Goal: Information Seeking & Learning: Learn about a topic

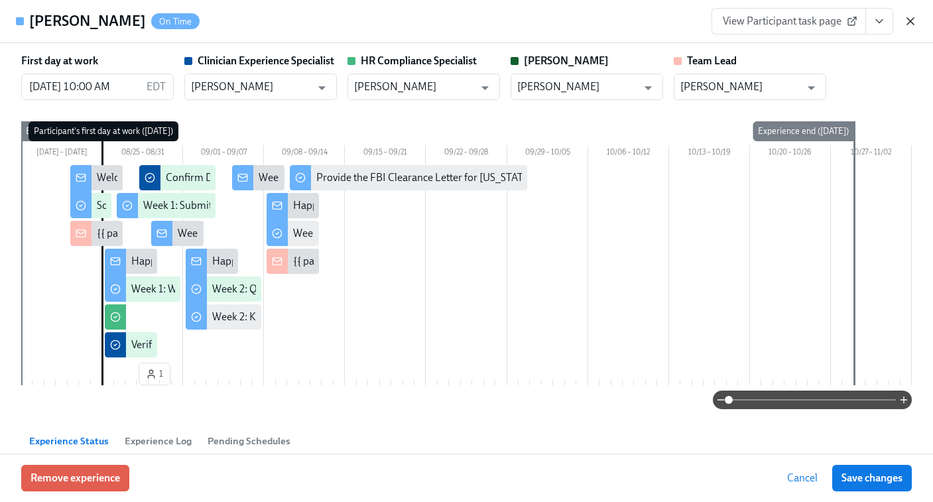
scroll to position [0, 3558]
click at [909, 27] on icon "button" at bounding box center [910, 21] width 13 height 13
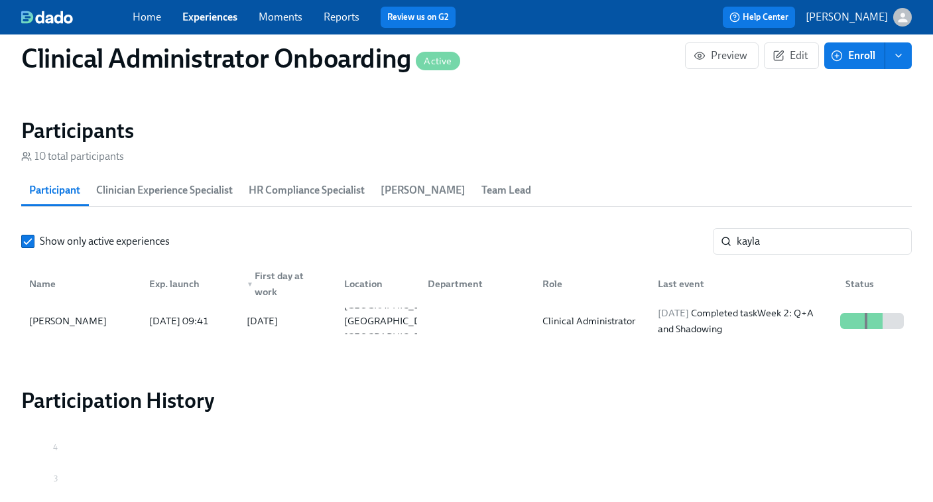
click at [197, 23] on link "Experiences" at bounding box center [209, 17] width 55 height 13
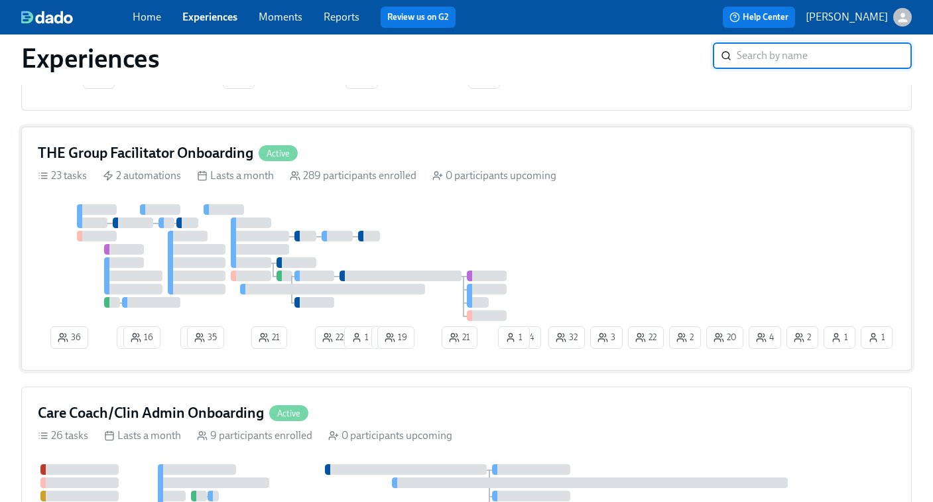
scroll to position [832, 0]
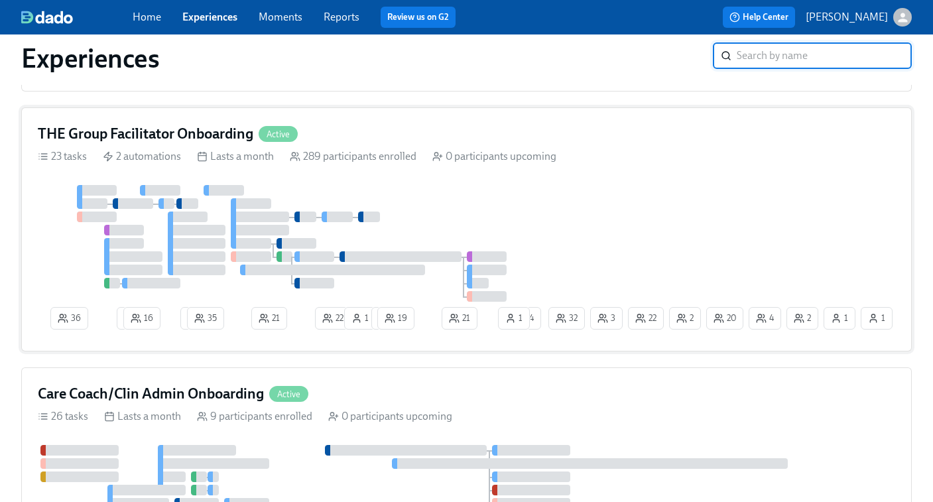
click at [463, 232] on div at bounding box center [292, 243] width 508 height 117
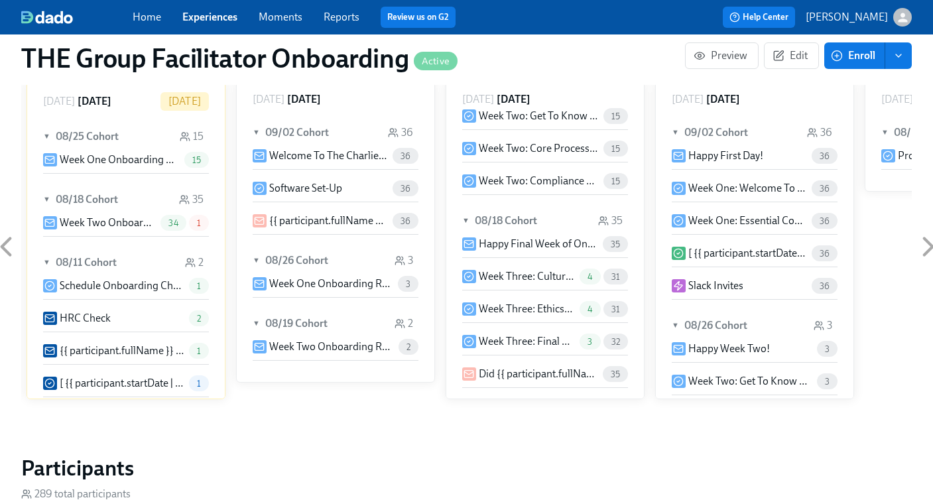
scroll to position [180, 0]
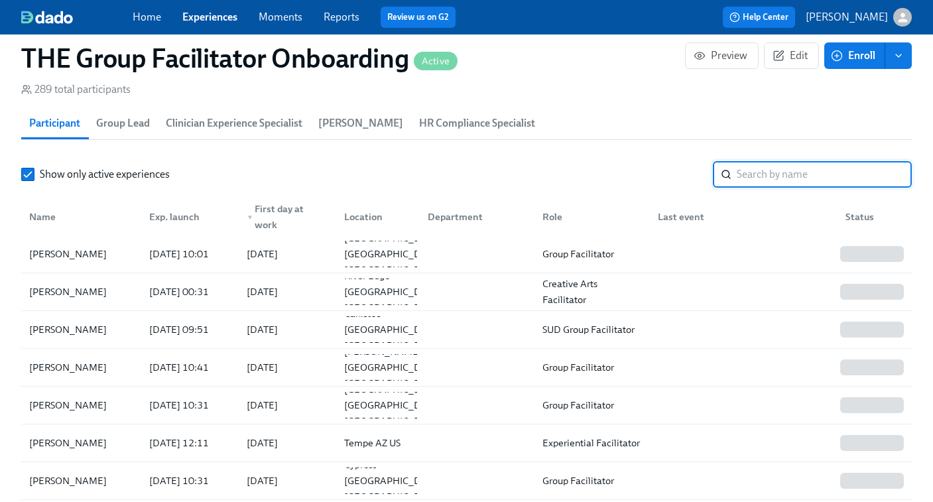
click at [755, 173] on input "search" at bounding box center [824, 174] width 175 height 27
paste input "[PERSON_NAME]"
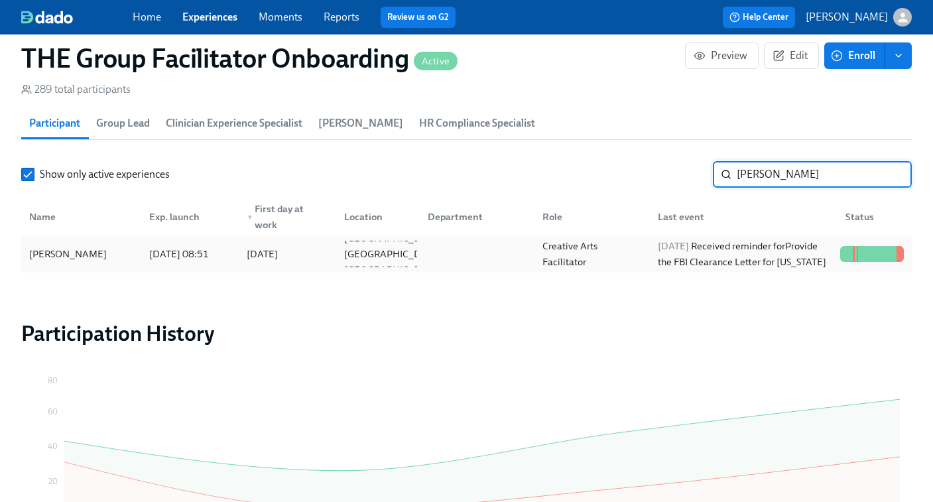
type input "[PERSON_NAME]"
click at [720, 246] on div "[DATE] Received reminder for Provide the FBI Clearance Letter for [US_STATE]" at bounding box center [744, 254] width 182 height 32
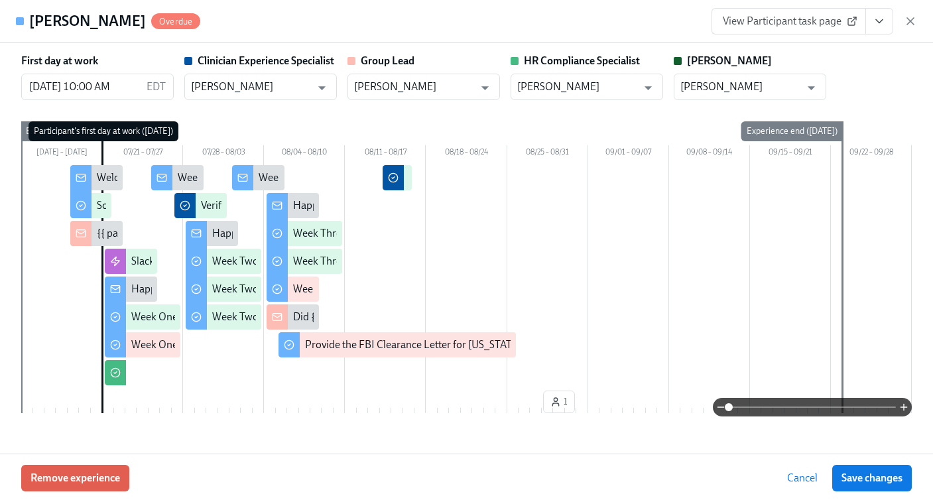
click at [765, 28] on link "View Participant task page" at bounding box center [789, 21] width 155 height 27
click at [913, 21] on icon "button" at bounding box center [910, 21] width 13 height 13
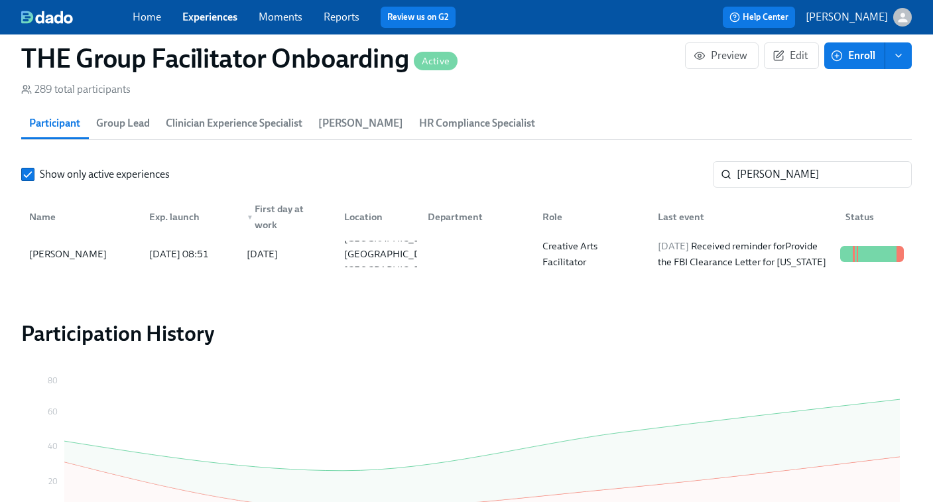
click at [206, 19] on link "Experiences" at bounding box center [209, 17] width 55 height 13
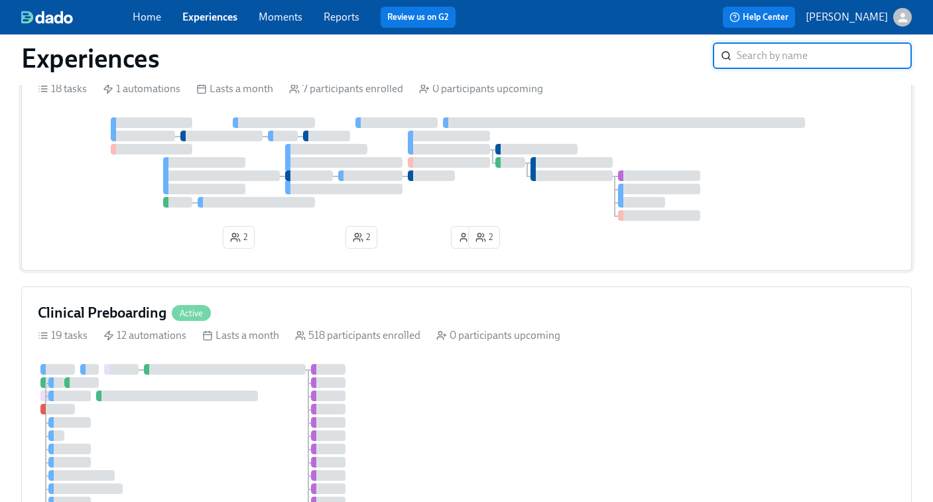
scroll to position [229, 0]
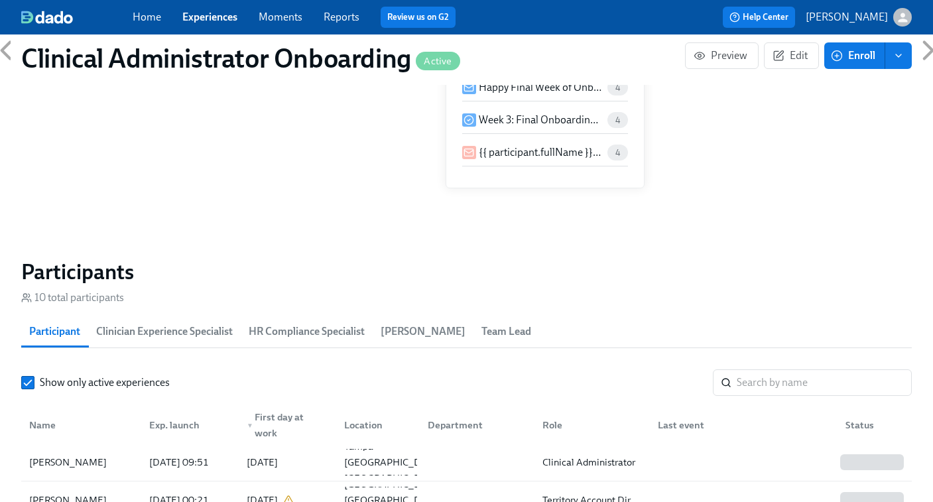
scroll to position [931, 0]
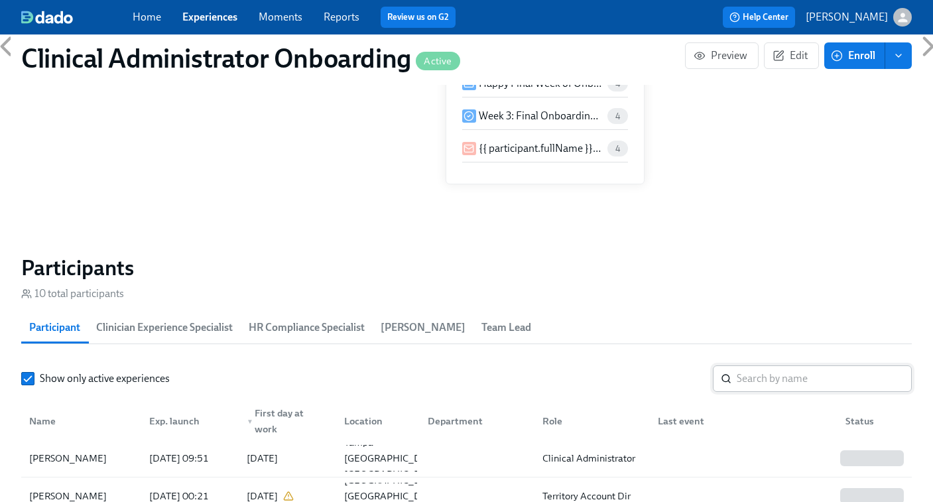
click at [743, 379] on input "search" at bounding box center [824, 378] width 175 height 27
paste input "[PERSON_NAME]"
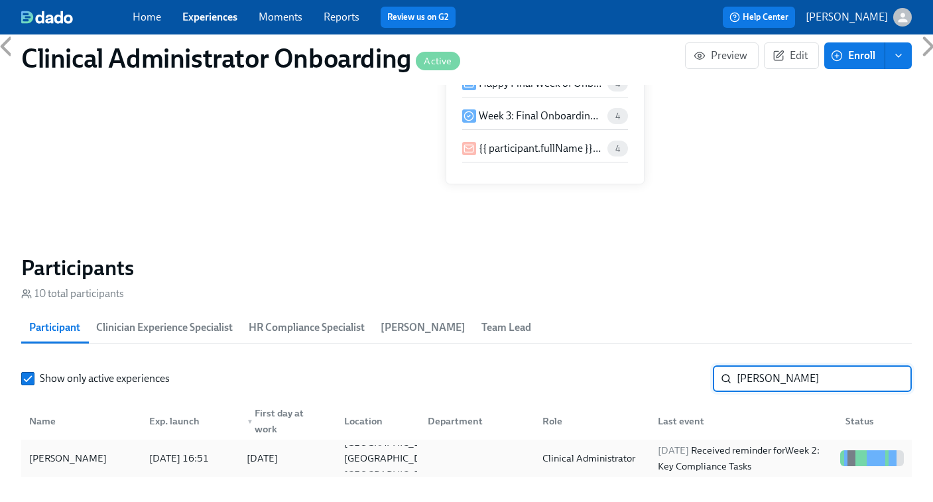
type input "[PERSON_NAME]"
click at [609, 458] on div "Clinical Administrator" at bounding box center [588, 458] width 103 height 16
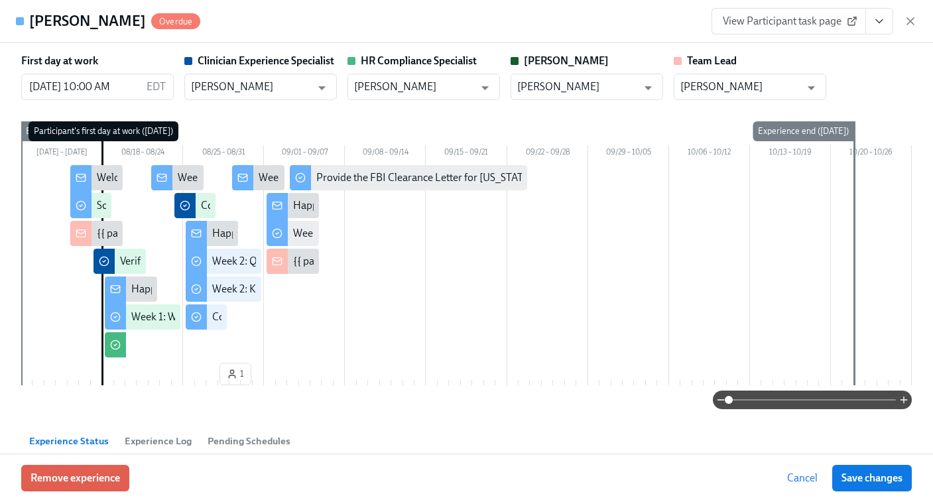
click at [815, 16] on span "View Participant task page" at bounding box center [789, 21] width 132 height 13
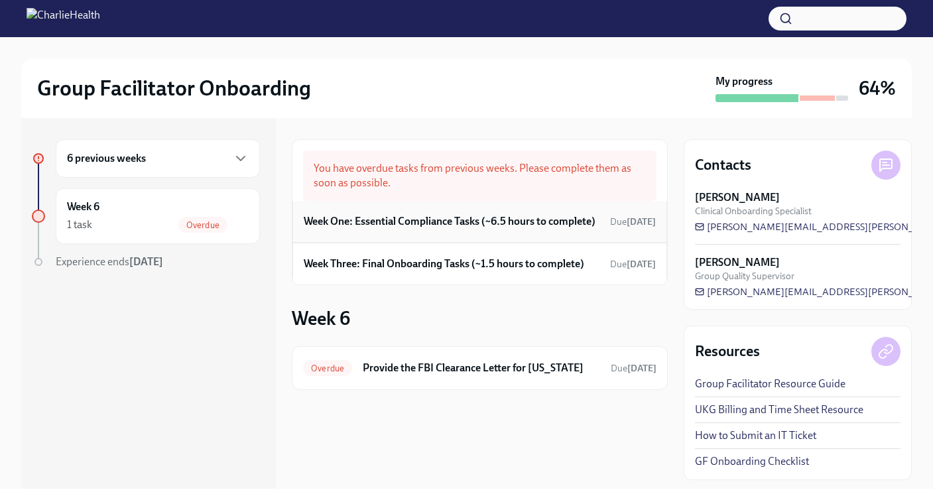
click at [462, 227] on h6 "Week One: Essential Compliance Tasks (~6.5 hours to complete)" at bounding box center [450, 221] width 292 height 15
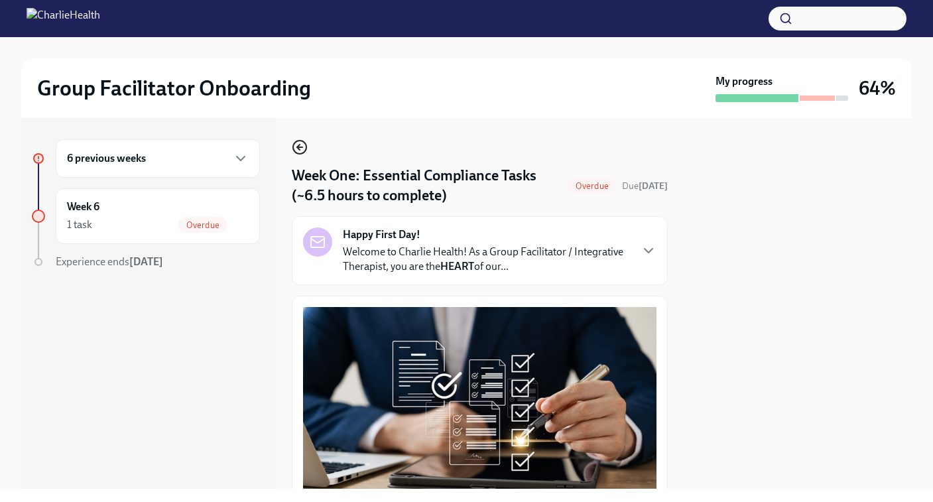
click at [298, 144] on icon "button" at bounding box center [300, 147] width 16 height 16
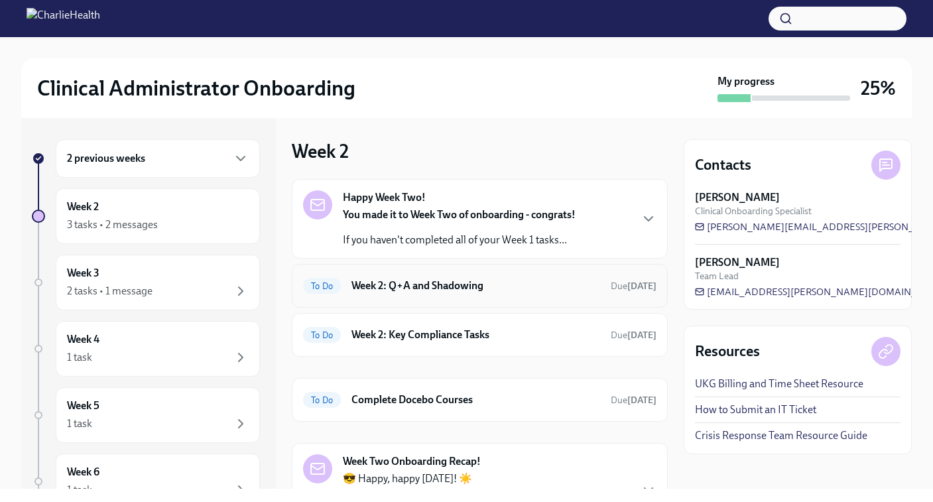
click at [454, 282] on h6 "Week 2: Q+A and Shadowing" at bounding box center [476, 286] width 249 height 15
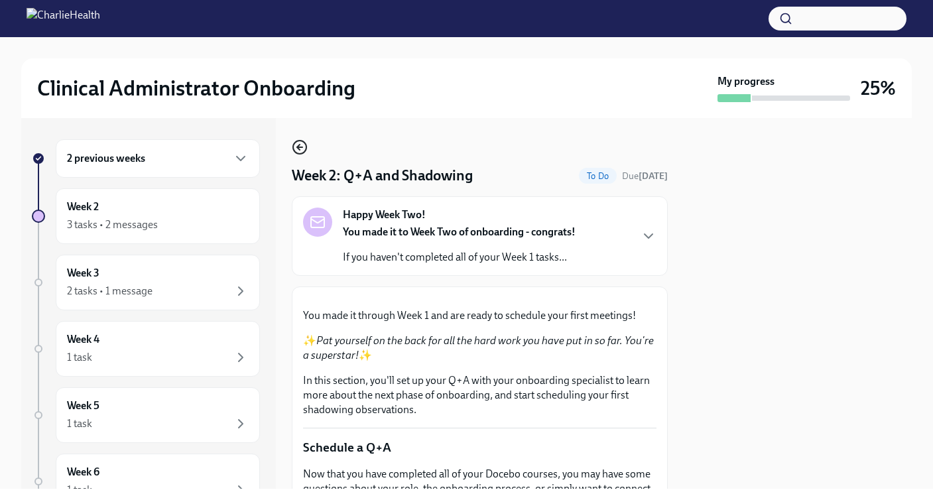
click at [296, 146] on icon "button" at bounding box center [300, 147] width 16 height 16
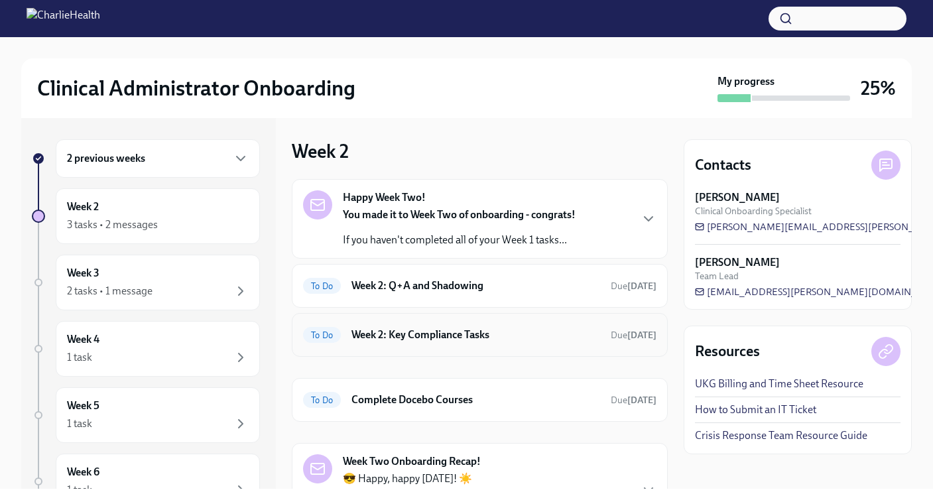
scroll to position [91, 0]
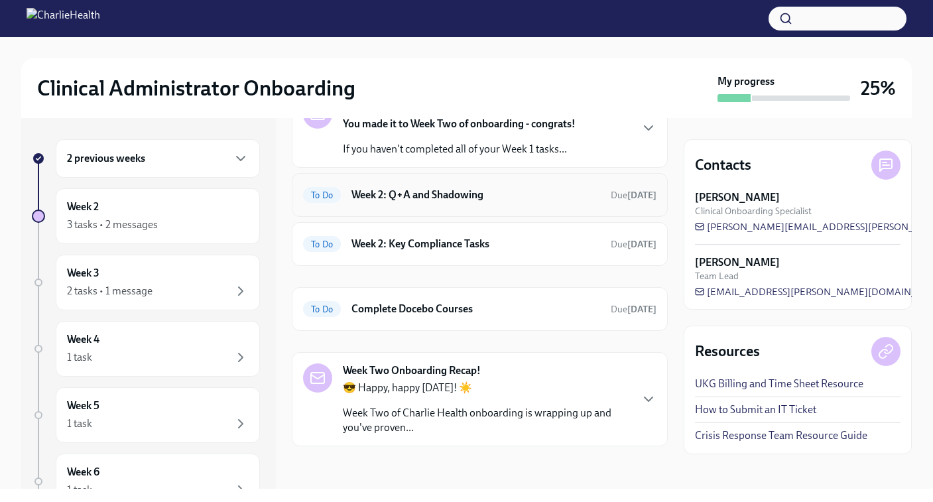
click at [428, 195] on h6 "Week 2: Q+A and Shadowing" at bounding box center [476, 195] width 249 height 15
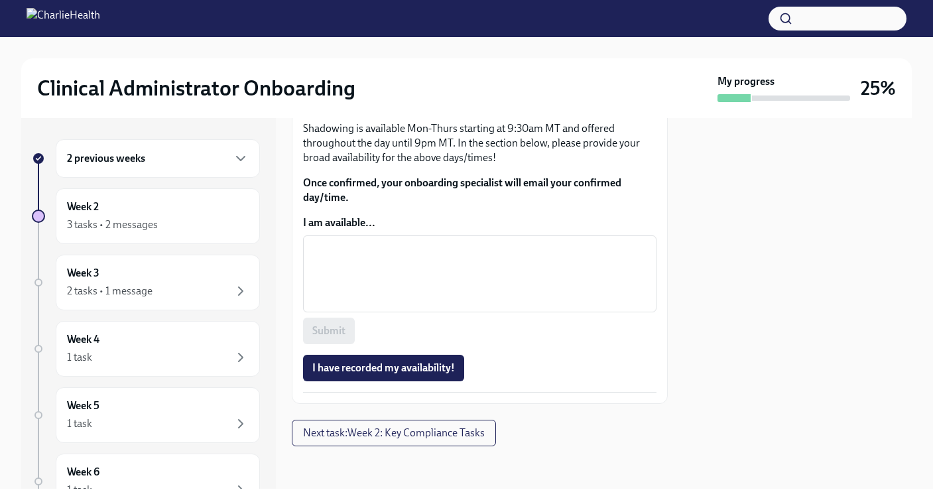
scroll to position [910, 0]
